Goal: Task Accomplishment & Management: Use online tool/utility

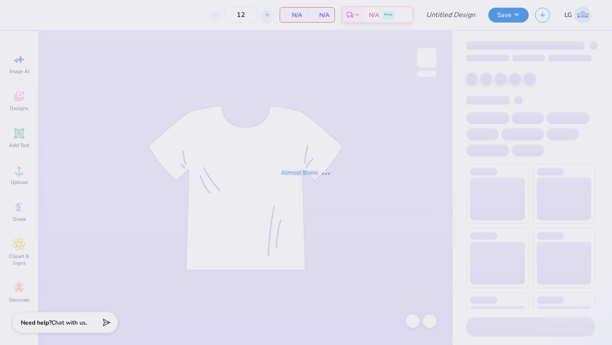
type input "DBFR Merch"
type input "30"
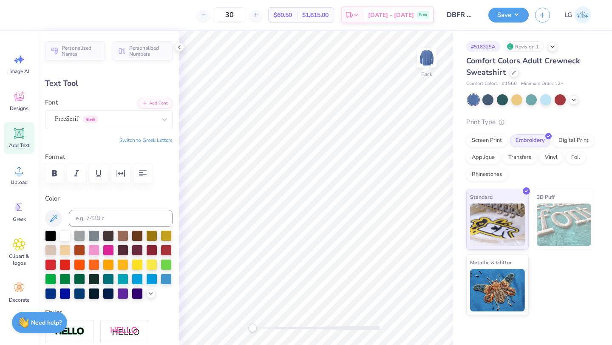
type textarea "Family Relations"
type input "6.41"
click at [576, 102] on div at bounding box center [573, 98] width 9 height 9
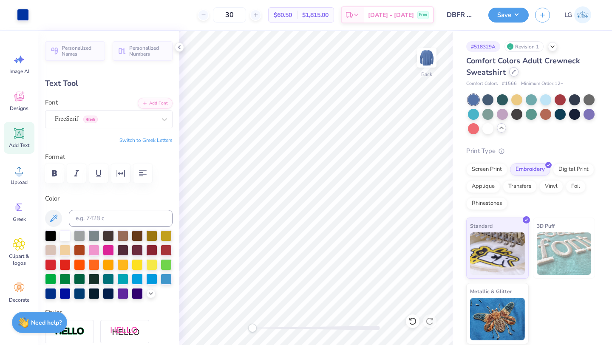
click at [515, 74] on div at bounding box center [513, 71] width 9 height 9
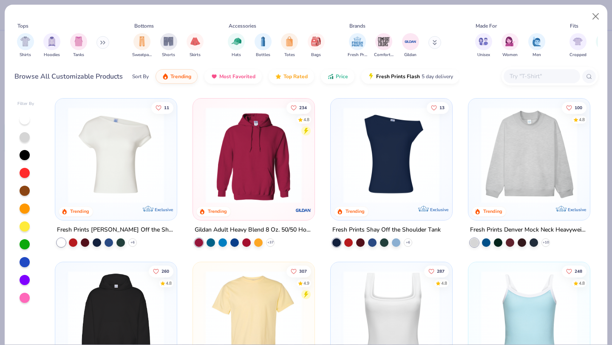
click at [97, 41] on div "Shirts Hoodies Tanks" at bounding box center [63, 45] width 98 height 31
click at [100, 42] on button at bounding box center [102, 42] width 13 height 13
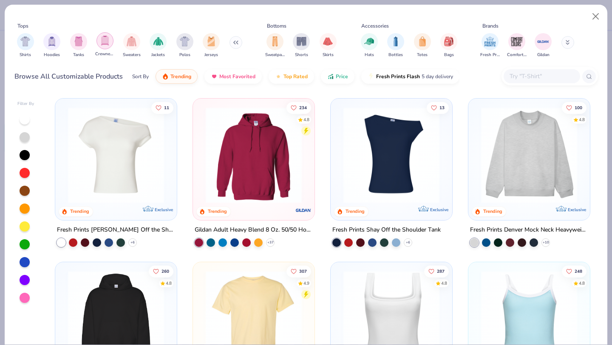
click at [110, 42] on div "filter for Crewnecks" at bounding box center [104, 40] width 17 height 17
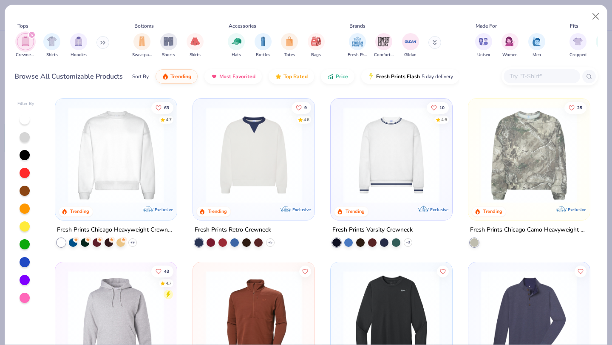
click at [35, 33] on div "filter for Crewnecks" at bounding box center [32, 35] width 8 height 8
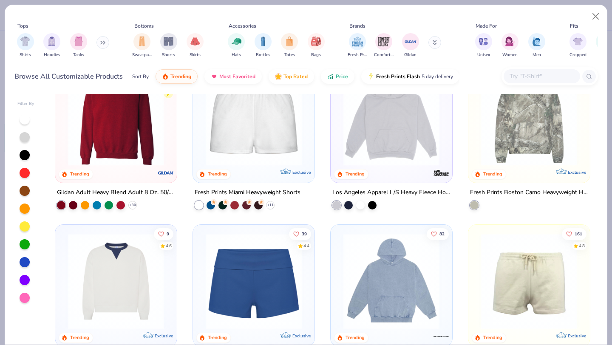
scroll to position [699, 0]
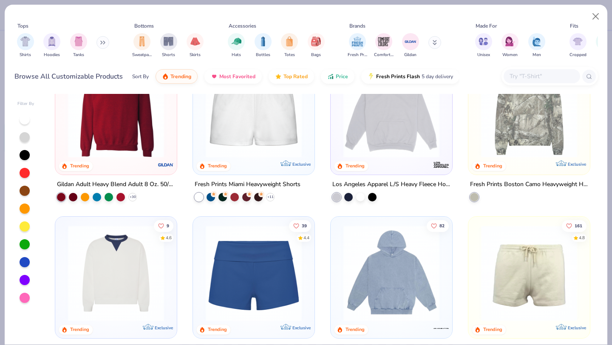
click at [127, 126] on img at bounding box center [116, 110] width 104 height 96
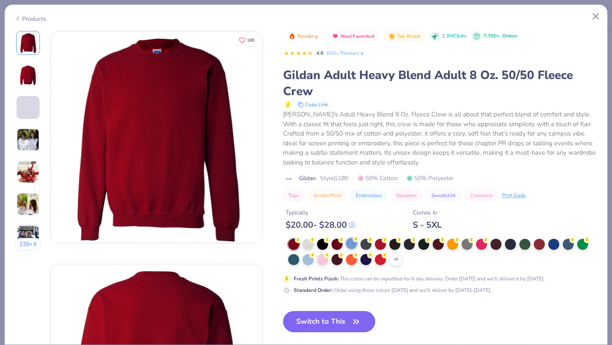
click at [354, 244] on div at bounding box center [351, 243] width 11 height 11
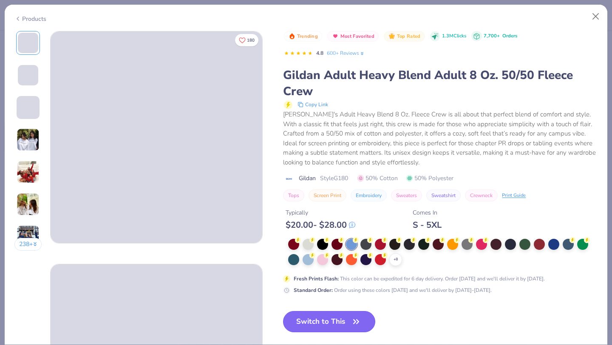
click at [344, 327] on button "Switch to This" at bounding box center [329, 321] width 92 height 21
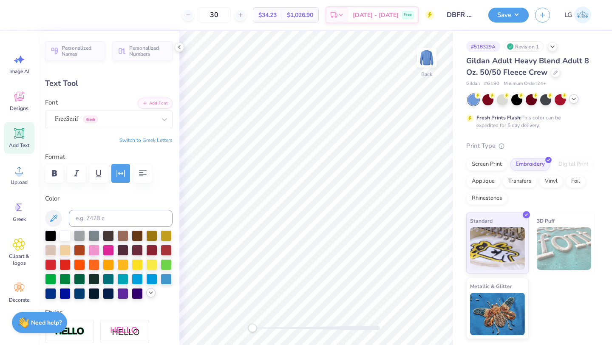
click at [149, 291] on icon at bounding box center [150, 292] width 7 height 7
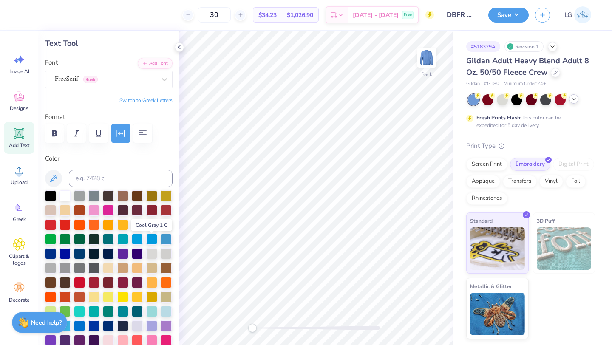
scroll to position [52, 0]
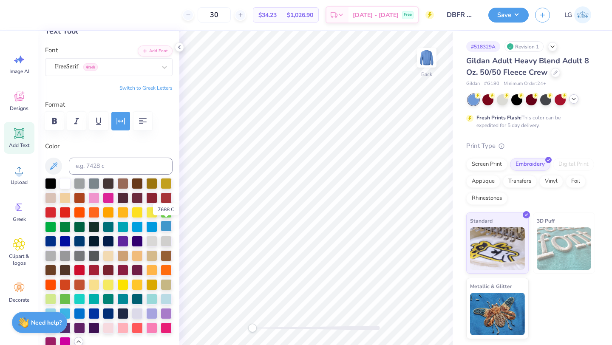
click at [170, 224] on div at bounding box center [166, 225] width 11 height 11
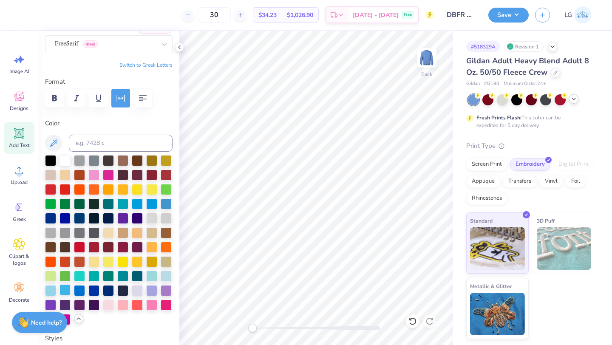
click at [65, 289] on div at bounding box center [64, 289] width 11 height 11
click at [77, 290] on div at bounding box center [79, 289] width 11 height 11
type input "6.41"
type input "0.89"
type input "5.60"
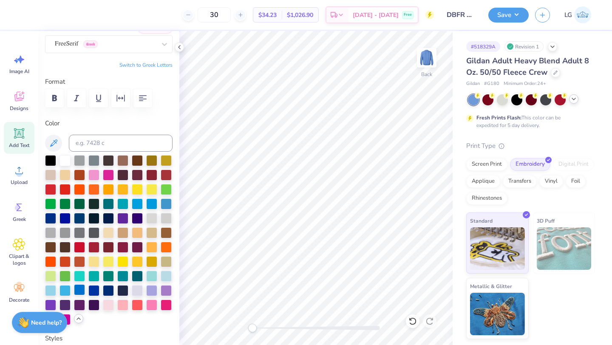
click at [79, 286] on div at bounding box center [79, 289] width 11 height 11
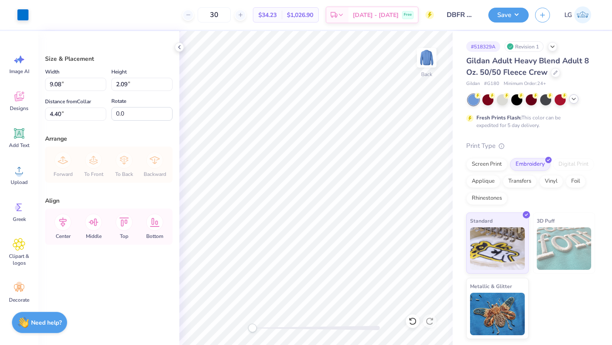
type input "3.00"
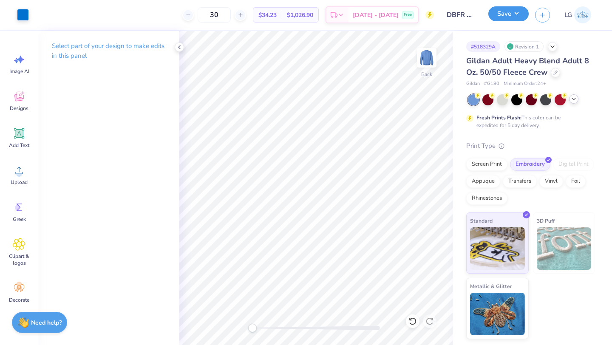
click at [507, 17] on button "Save" at bounding box center [508, 13] width 40 height 15
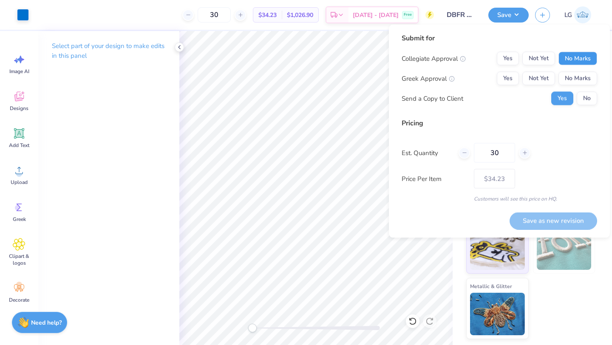
click at [580, 62] on button "No Marks" at bounding box center [577, 59] width 39 height 14
click at [508, 79] on button "Yes" at bounding box center [508, 79] width 22 height 14
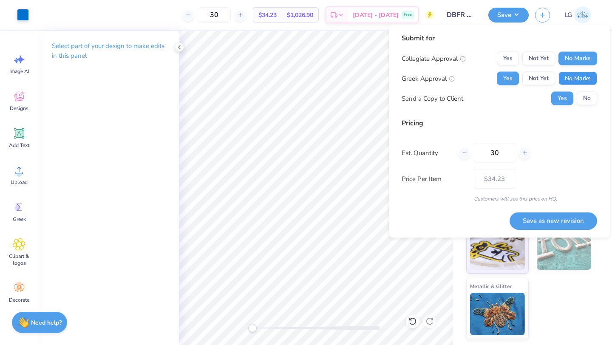
click at [569, 79] on button "No Marks" at bounding box center [577, 79] width 39 height 14
click at [545, 218] on button "Save as new revision" at bounding box center [552, 220] width 87 height 17
type input "$34.23"
